Goal: Download file/media

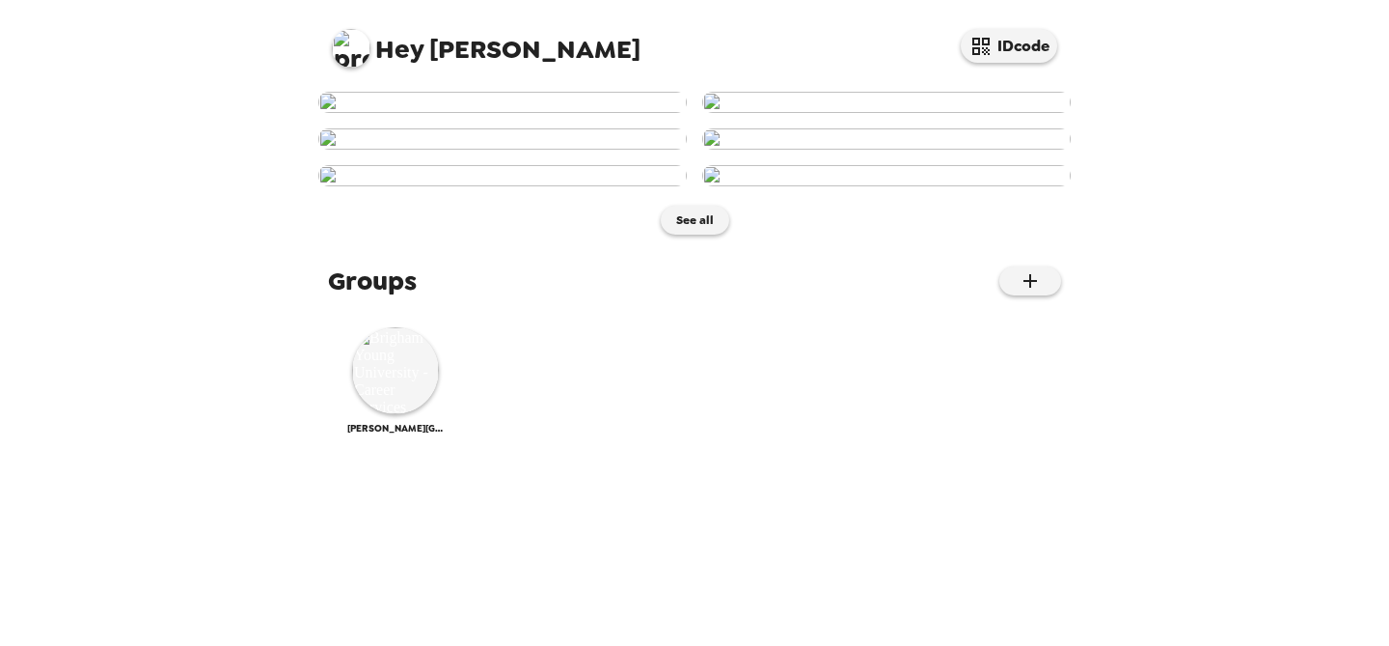
scroll to position [280, 0]
click at [945, 150] on img at bounding box center [886, 138] width 369 height 21
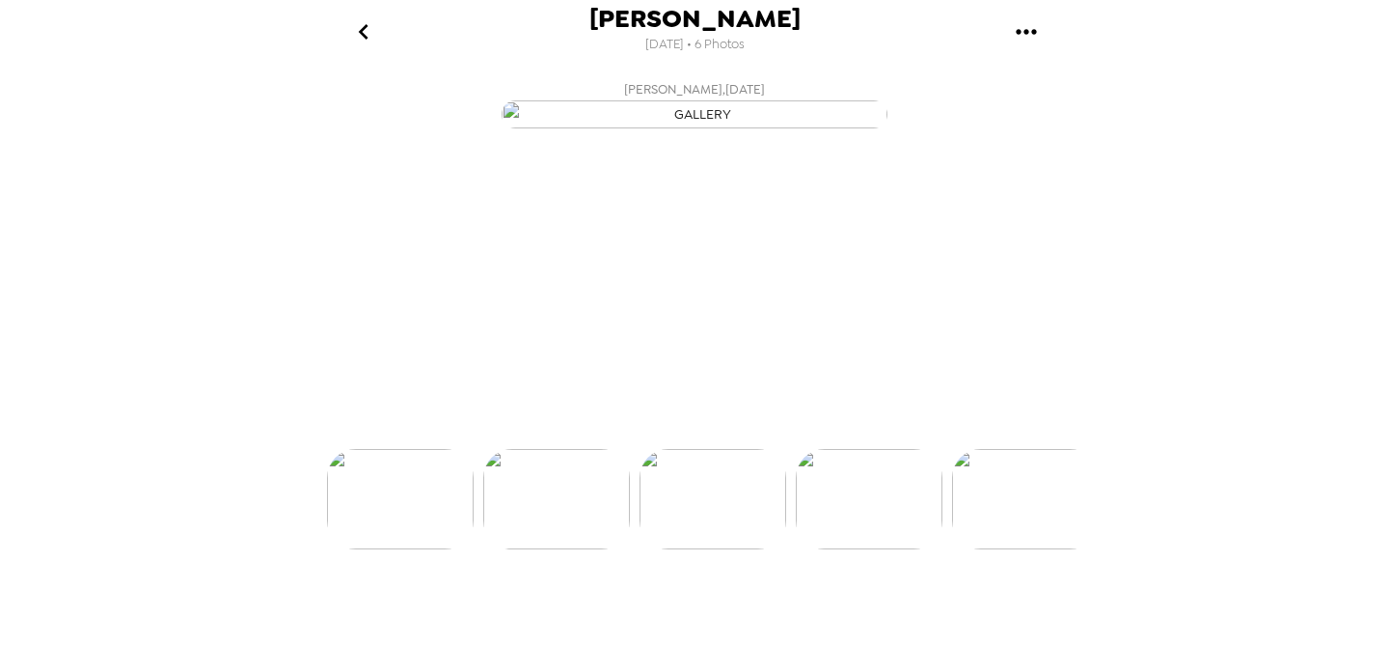
scroll to position [0, 466]
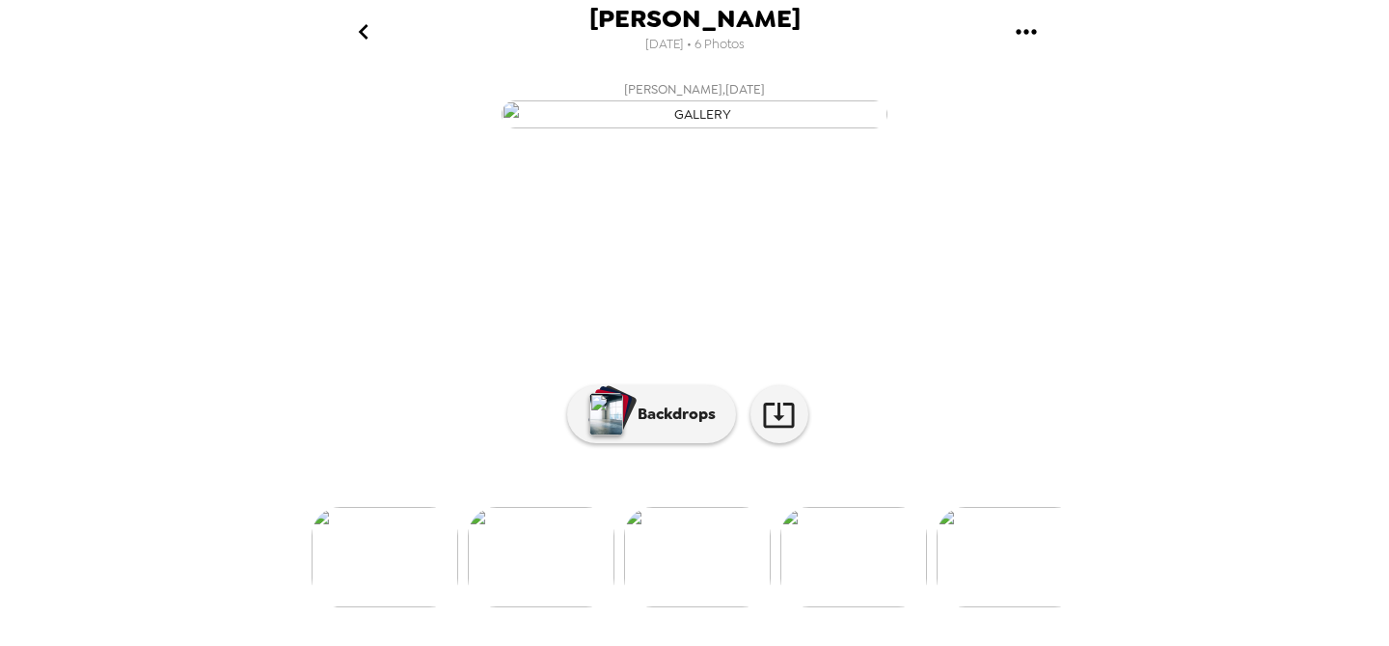
click at [1036, 16] on icon "gallery menu" at bounding box center [1026, 31] width 31 height 31
drag, startPoint x: 1055, startPoint y: 98, endPoint x: 1086, endPoint y: 324, distance: 228.0
click at [1080, 316] on div "Download all photos Copy gallery link" at bounding box center [694, 323] width 1389 height 646
click at [769, 629] on div at bounding box center [694, 323] width 1389 height 646
click at [769, 431] on icon at bounding box center [779, 415] width 34 height 34
